Goal: Task Accomplishment & Management: Use online tool/utility

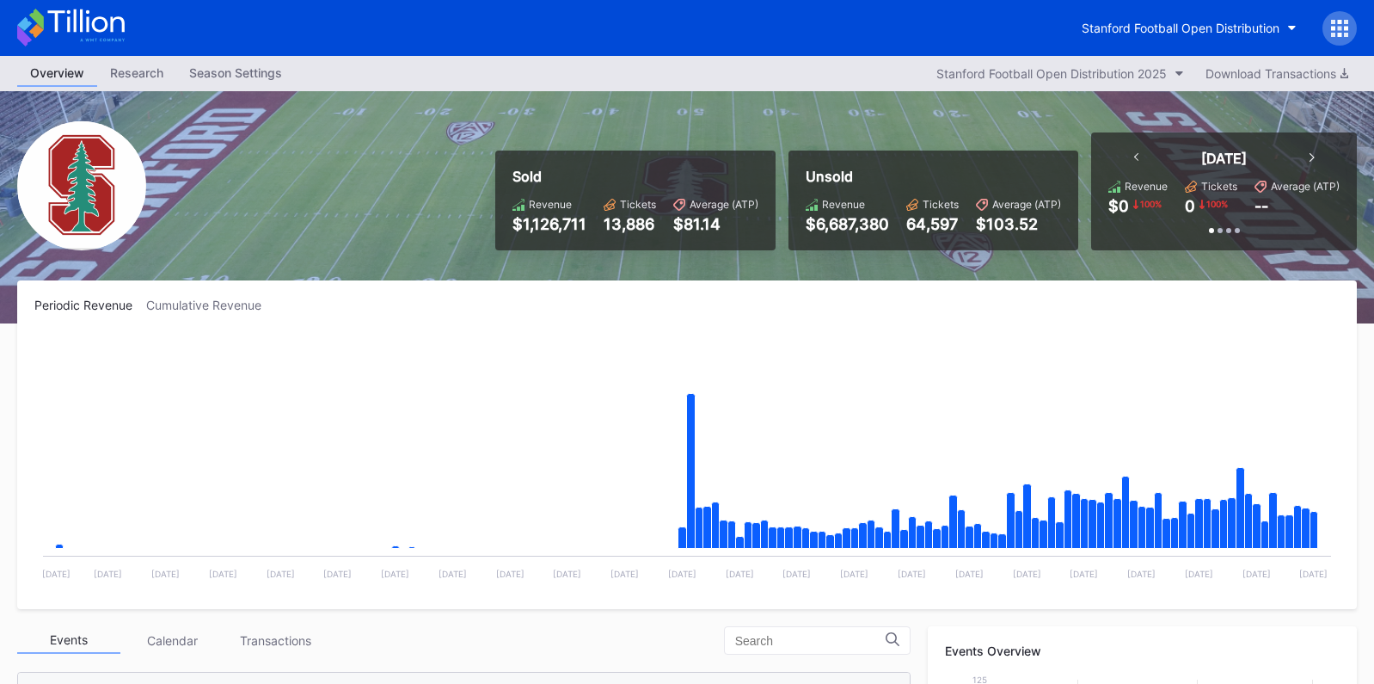
click at [1335, 40] on div at bounding box center [1339, 28] width 34 height 34
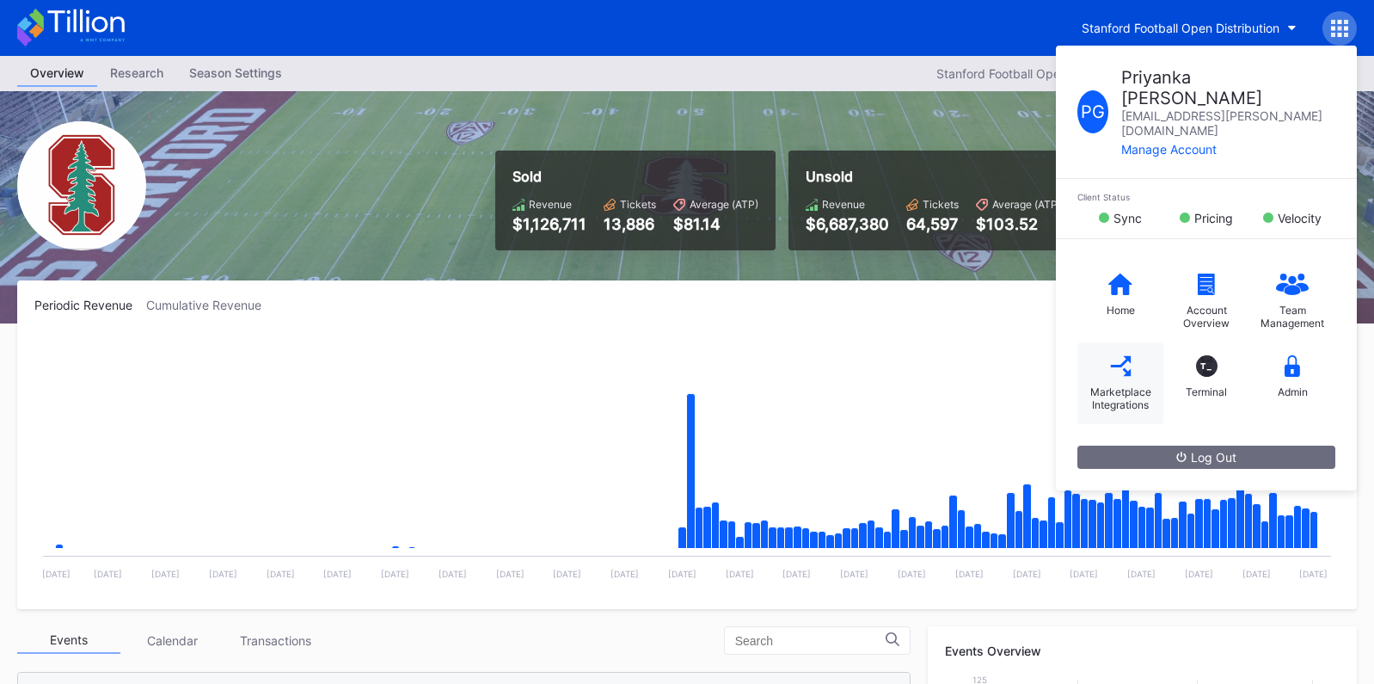
click at [1107, 385] on div "Marketplace Integrations" at bounding box center [1120, 398] width 69 height 26
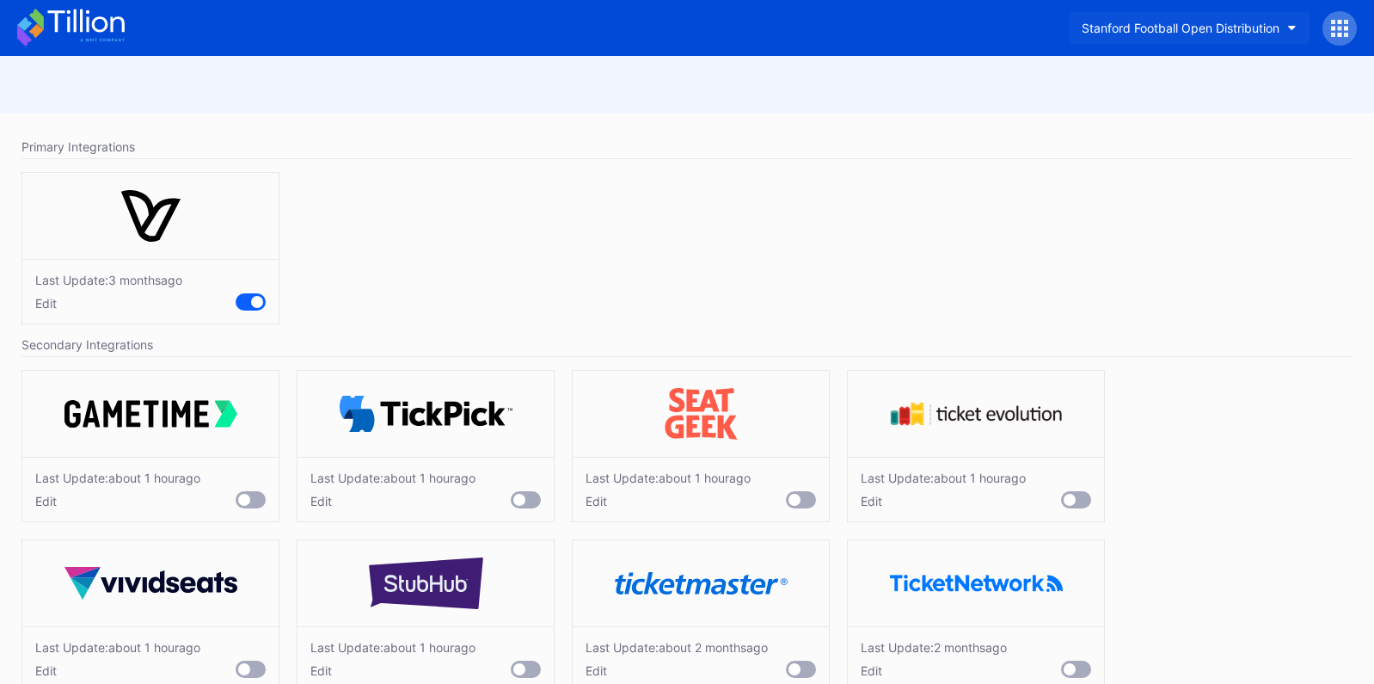
click at [1211, 29] on div "Stanford Football Open Distribution" at bounding box center [1181, 28] width 198 height 15
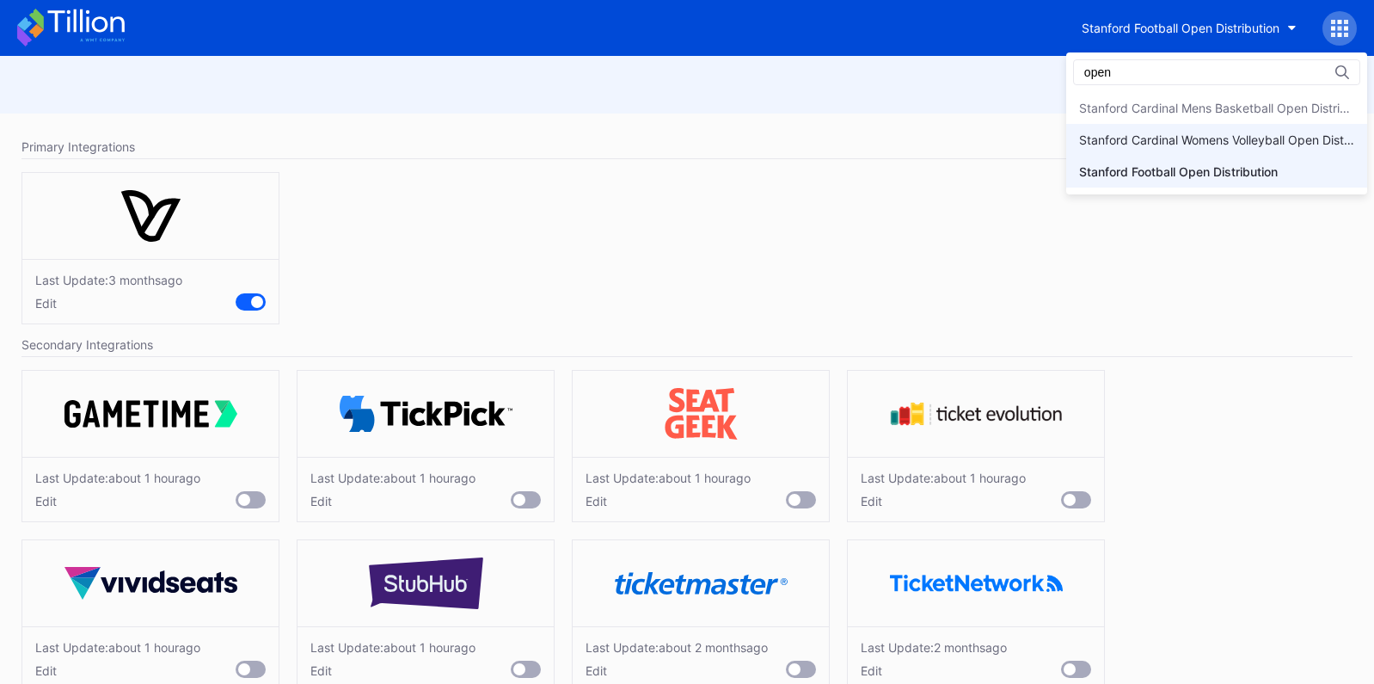
type input "open"
click at [1224, 138] on div "Stanford Cardinal Womens Volleyball Open Distribution" at bounding box center [1216, 139] width 275 height 15
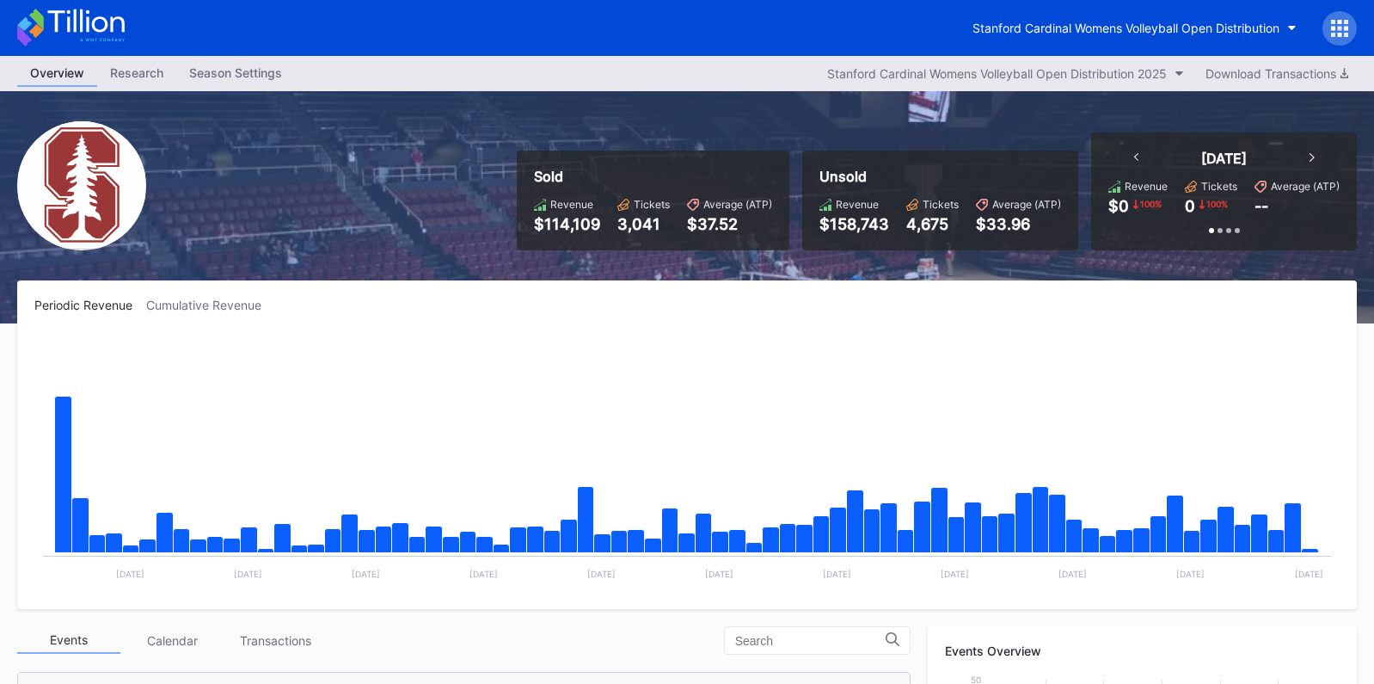
click at [1341, 38] on div at bounding box center [1339, 28] width 34 height 34
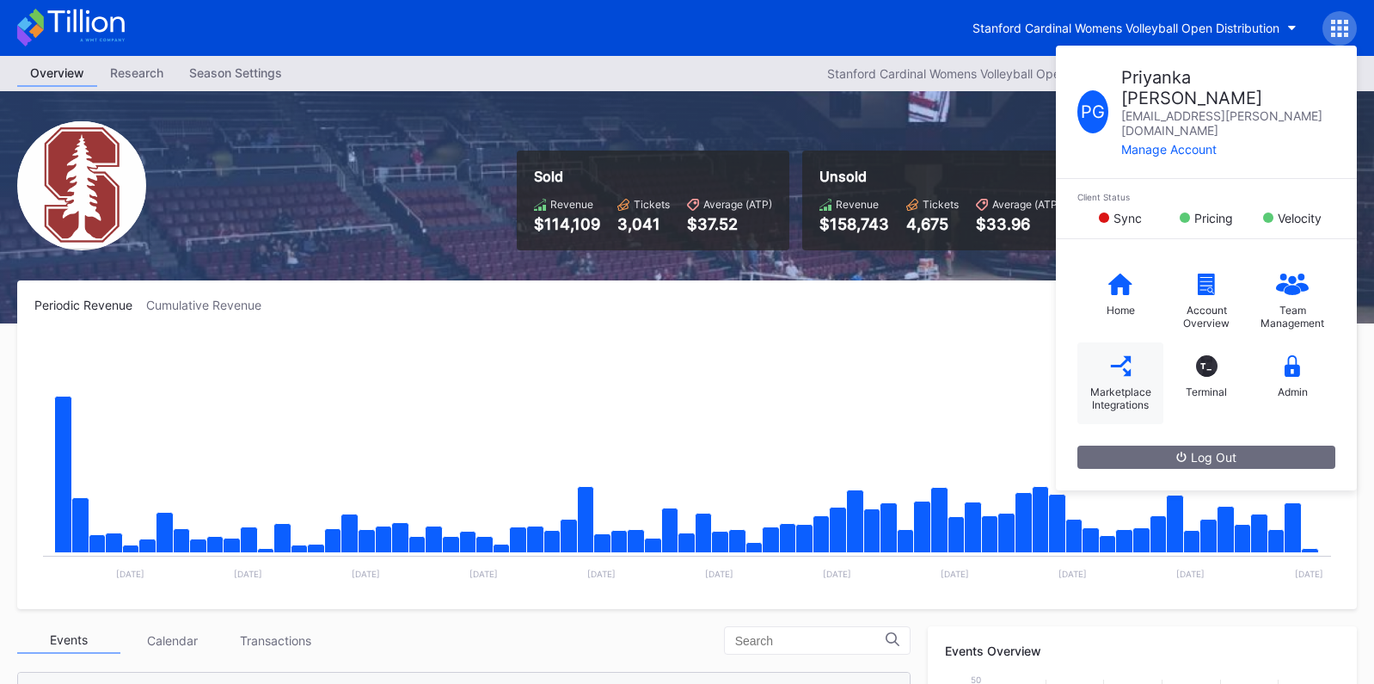
click at [1137, 343] on div "Marketplace Integrations" at bounding box center [1120, 383] width 86 height 82
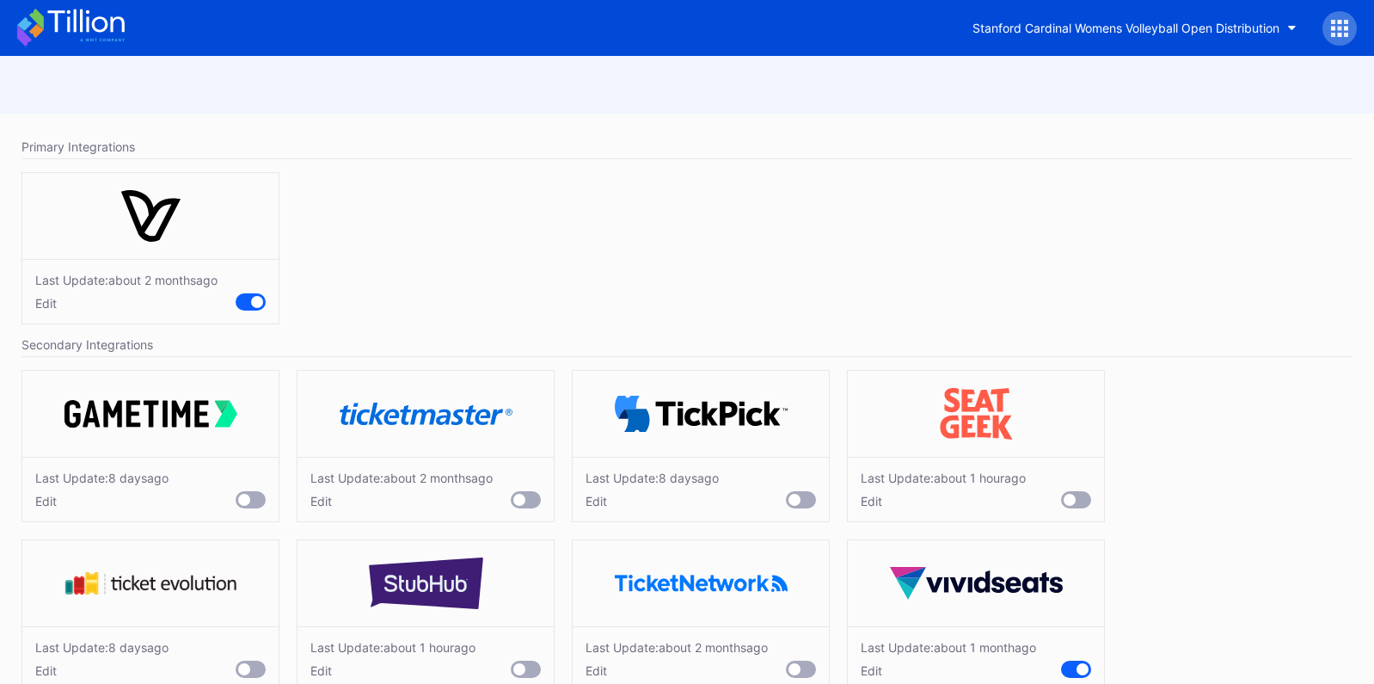
scroll to position [38, 0]
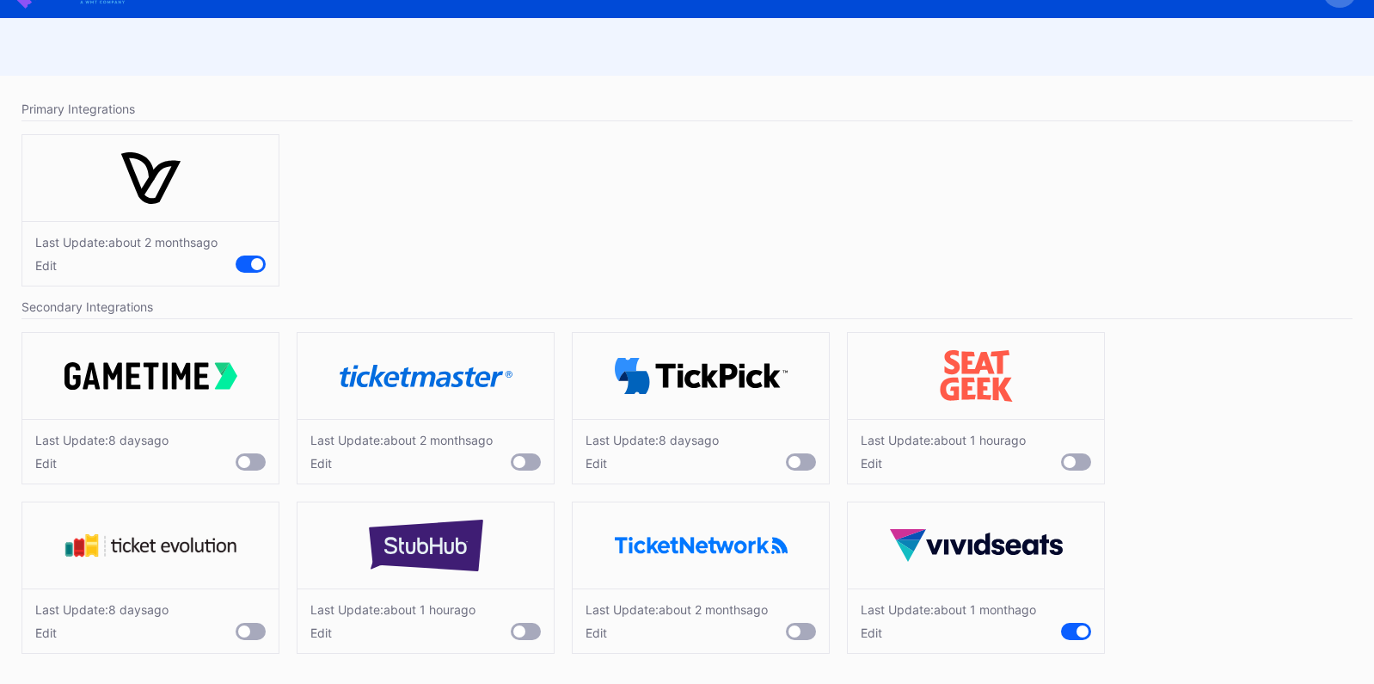
click at [1074, 628] on div at bounding box center [1076, 631] width 30 height 17
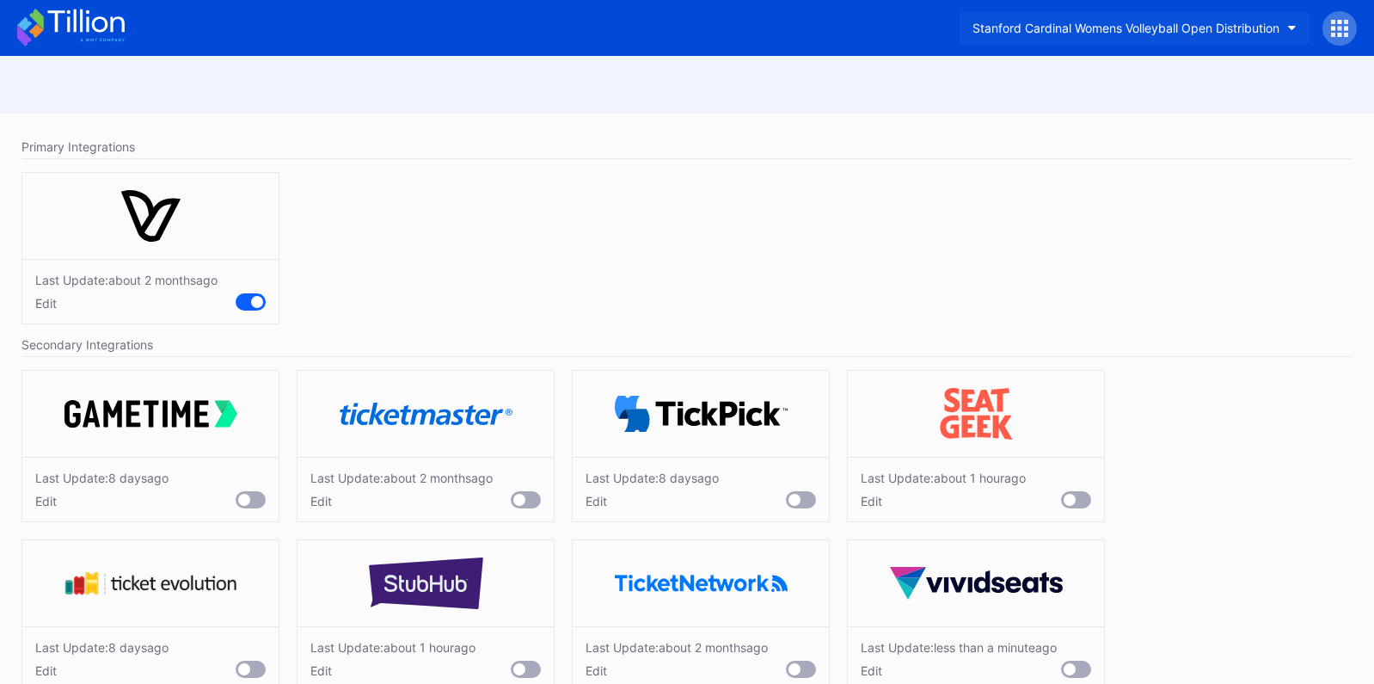
drag, startPoint x: 968, startPoint y: 26, endPoint x: 1222, endPoint y: 33, distance: 253.7
click at [1222, 33] on div "Stanford Cardinal Womens Volleyball Open Distribution" at bounding box center [1125, 28] width 307 height 15
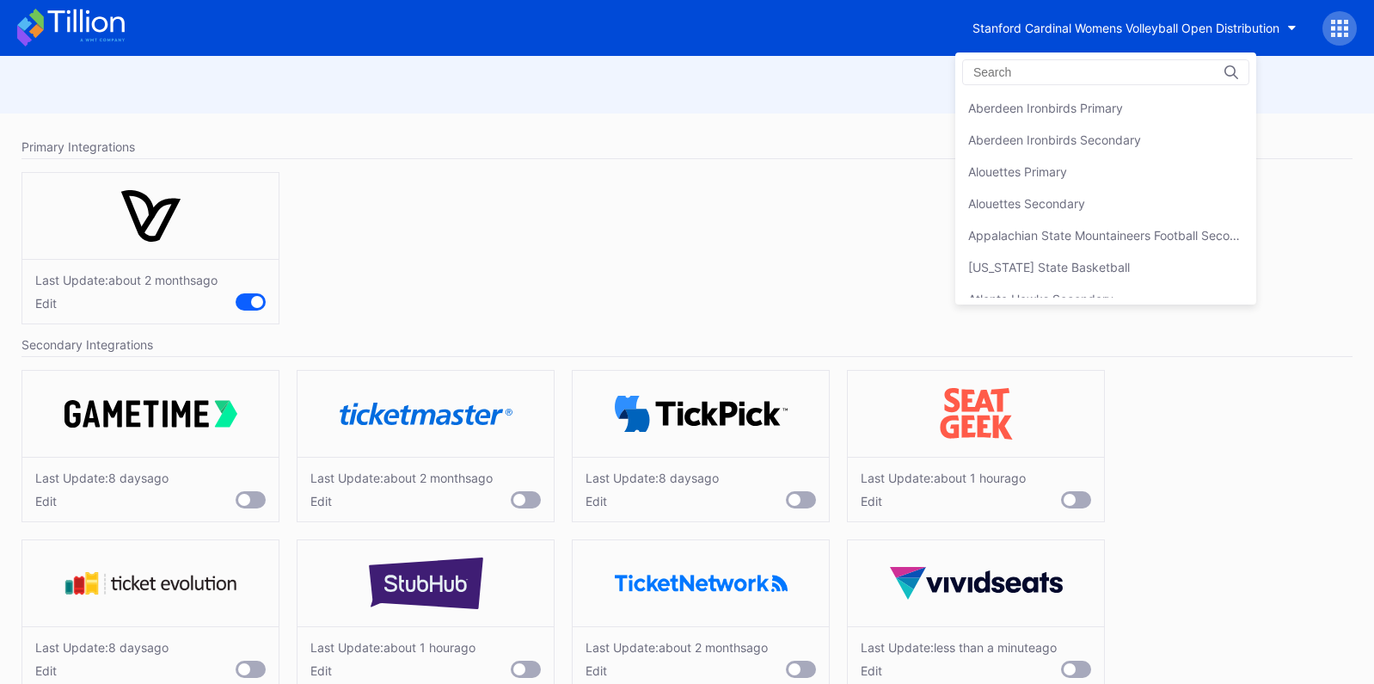
scroll to position [5281, 0]
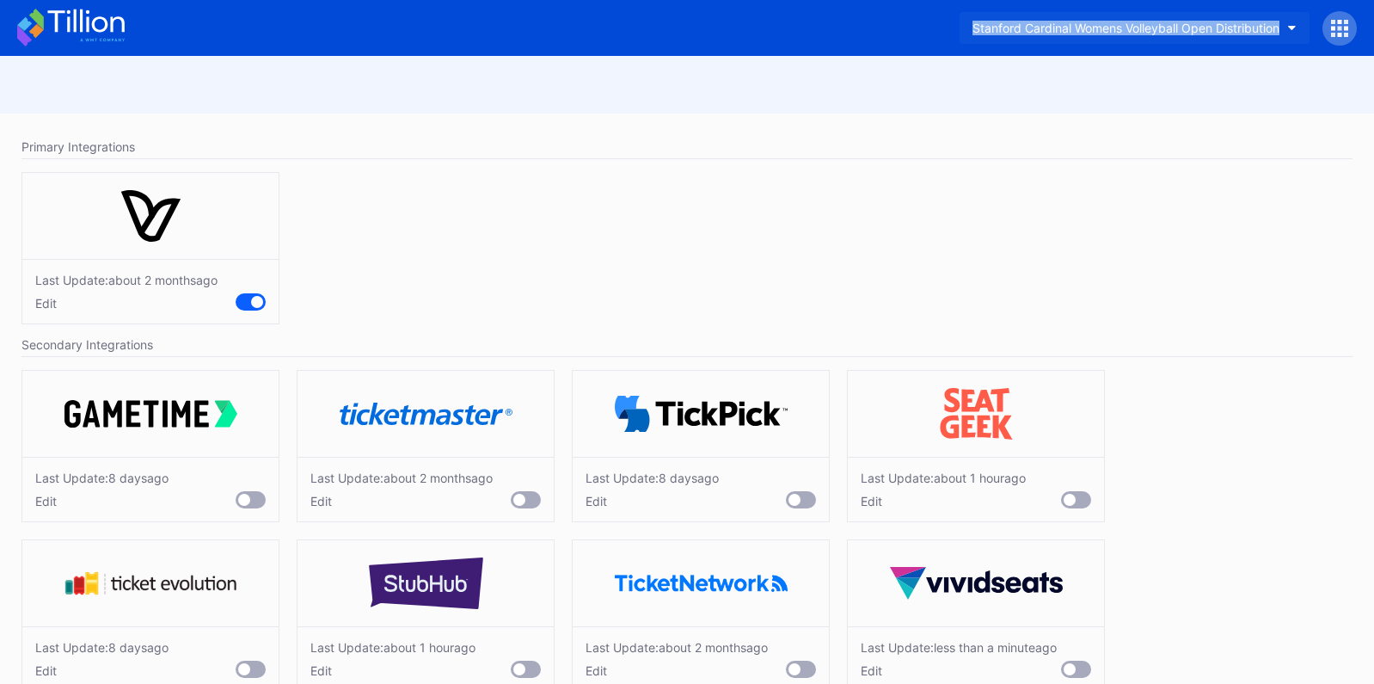
drag, startPoint x: 935, startPoint y: 25, endPoint x: 1278, endPoint y: 25, distance: 342.2
click at [1278, 25] on div "Stanford Cardinal Womens Volleyball Open Distribution" at bounding box center [687, 28] width 1374 height 56
